Goal: Task Accomplishment & Management: Use online tool/utility

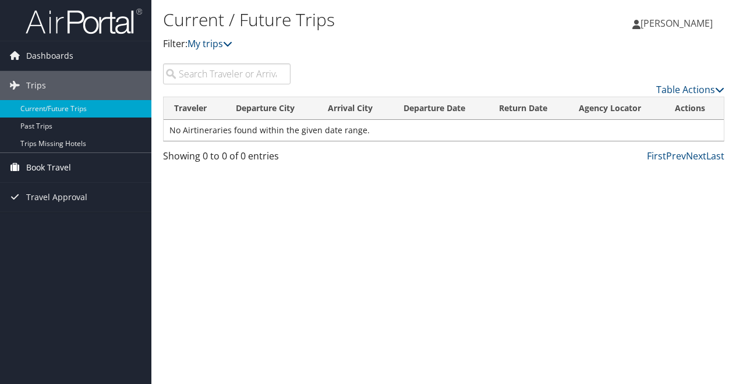
click at [56, 175] on span "Book Travel" at bounding box center [48, 167] width 45 height 29
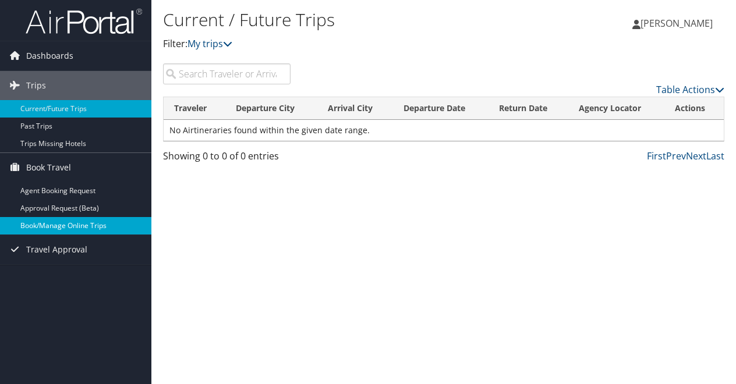
click at [70, 231] on link "Book/Manage Online Trips" at bounding box center [75, 225] width 151 height 17
